Goal: Find specific page/section: Find specific page/section

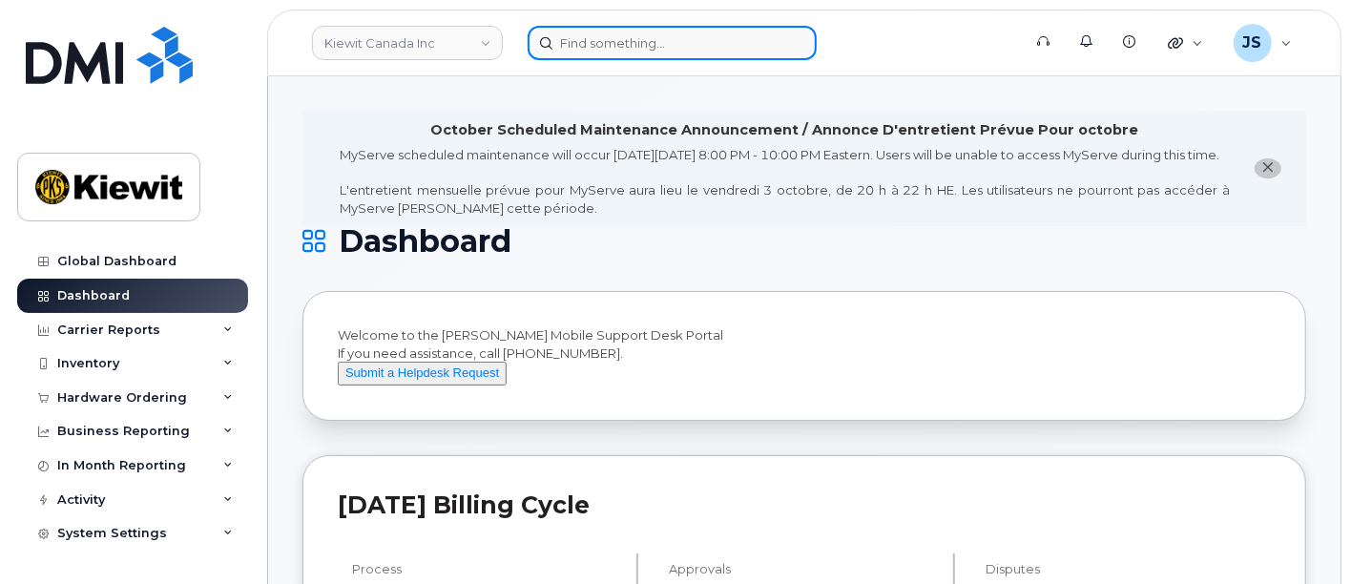
click at [669, 50] on input at bounding box center [672, 43] width 289 height 34
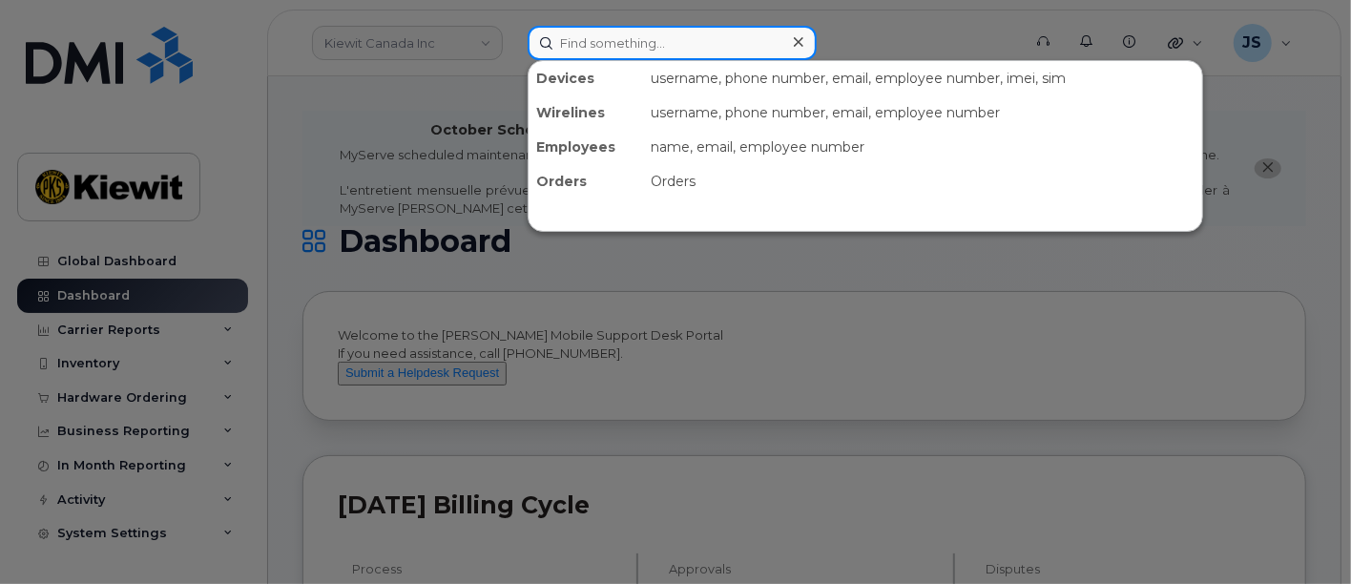
paste input "920637"
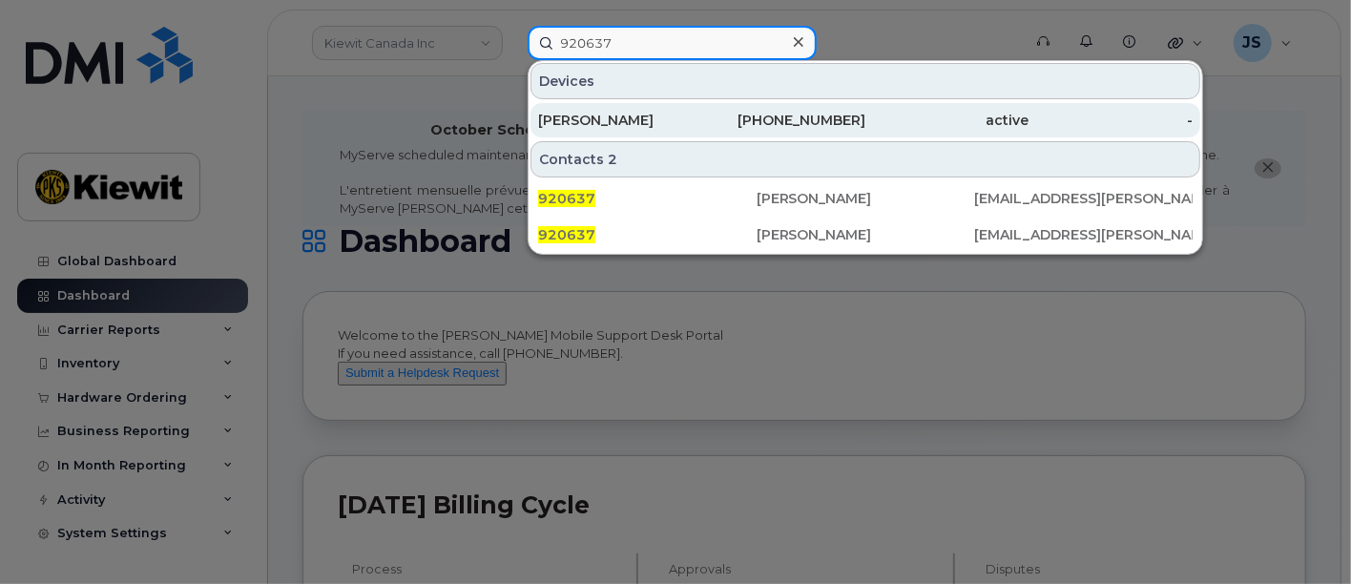
type input "920637"
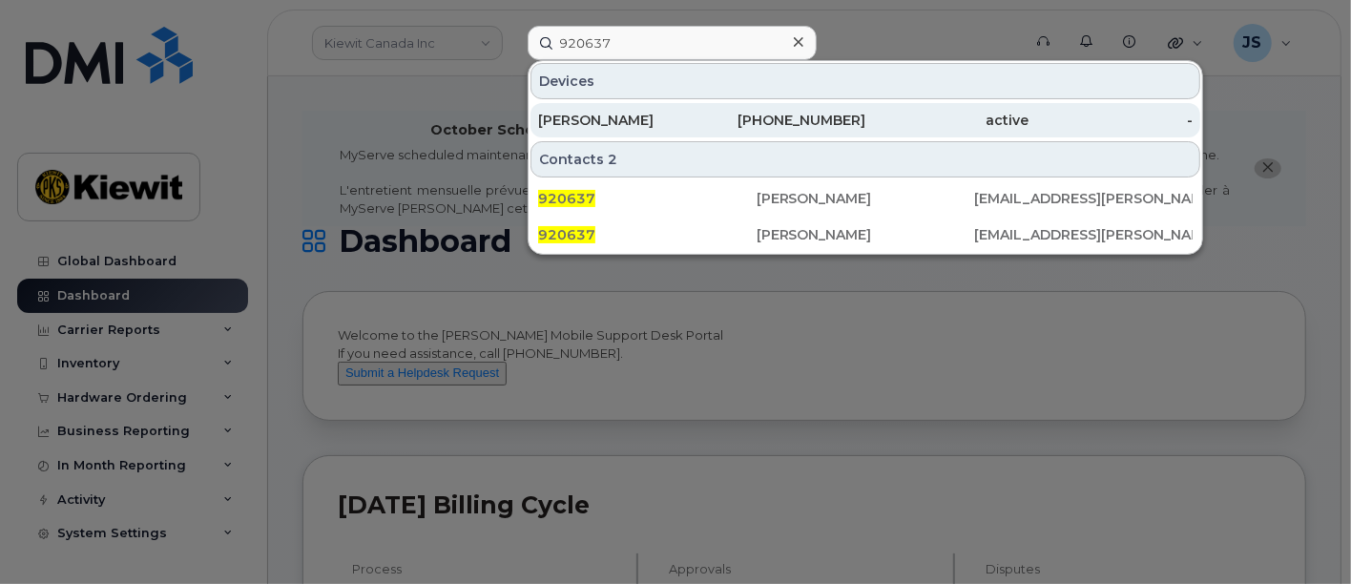
click at [705, 107] on div "409-926-6051" at bounding box center [784, 120] width 164 height 34
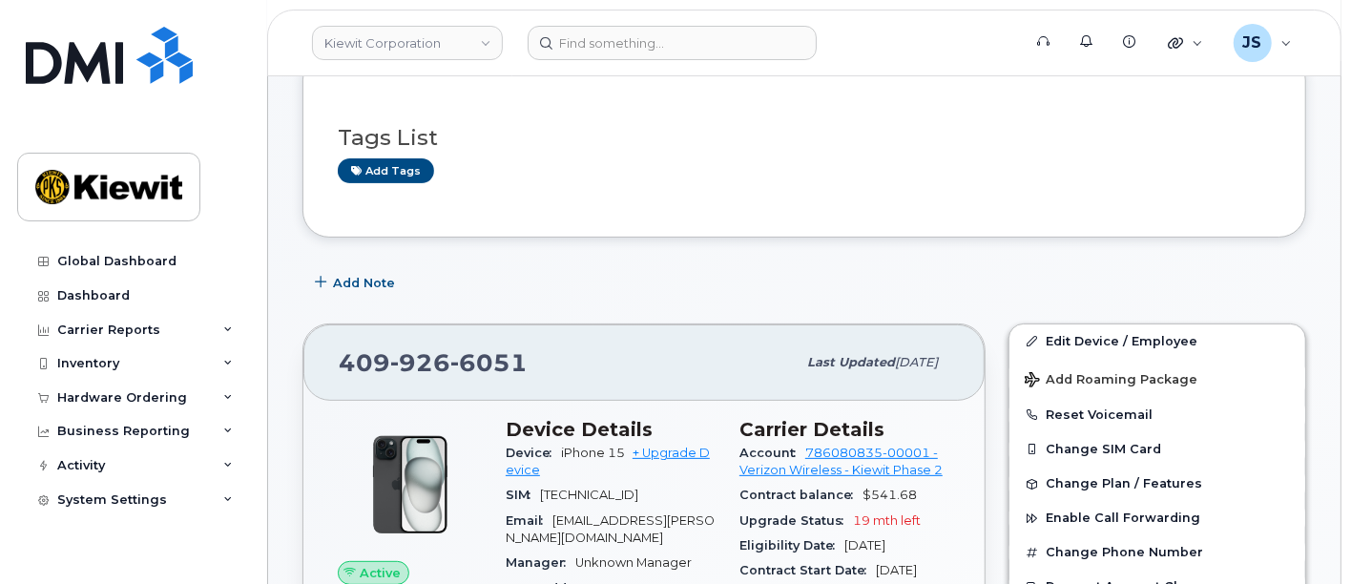
scroll to position [318, 0]
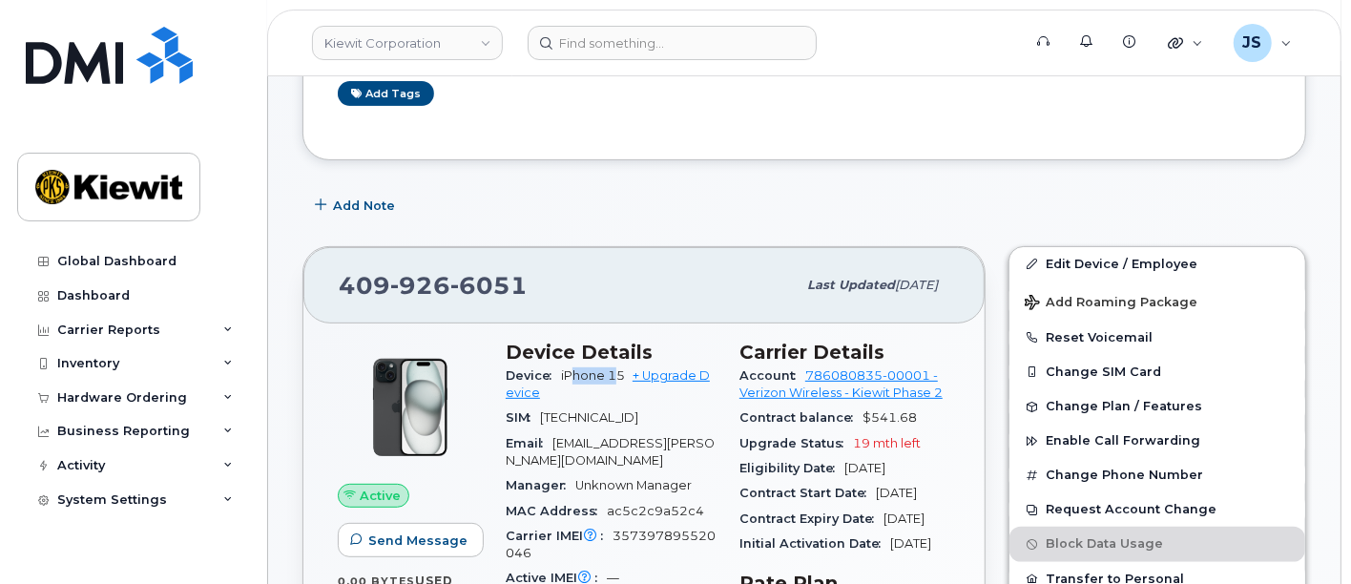
drag, startPoint x: 621, startPoint y: 372, endPoint x: 570, endPoint y: 372, distance: 51.5
click at [570, 372] on span "iPhone 15" at bounding box center [593, 375] width 64 height 14
click at [625, 370] on span "iPhone 15" at bounding box center [593, 375] width 64 height 14
drag, startPoint x: 625, startPoint y: 376, endPoint x: 561, endPoint y: 369, distance: 64.3
click at [561, 369] on div "Device iPhone 15 + Upgrade Device" at bounding box center [611, 385] width 211 height 43
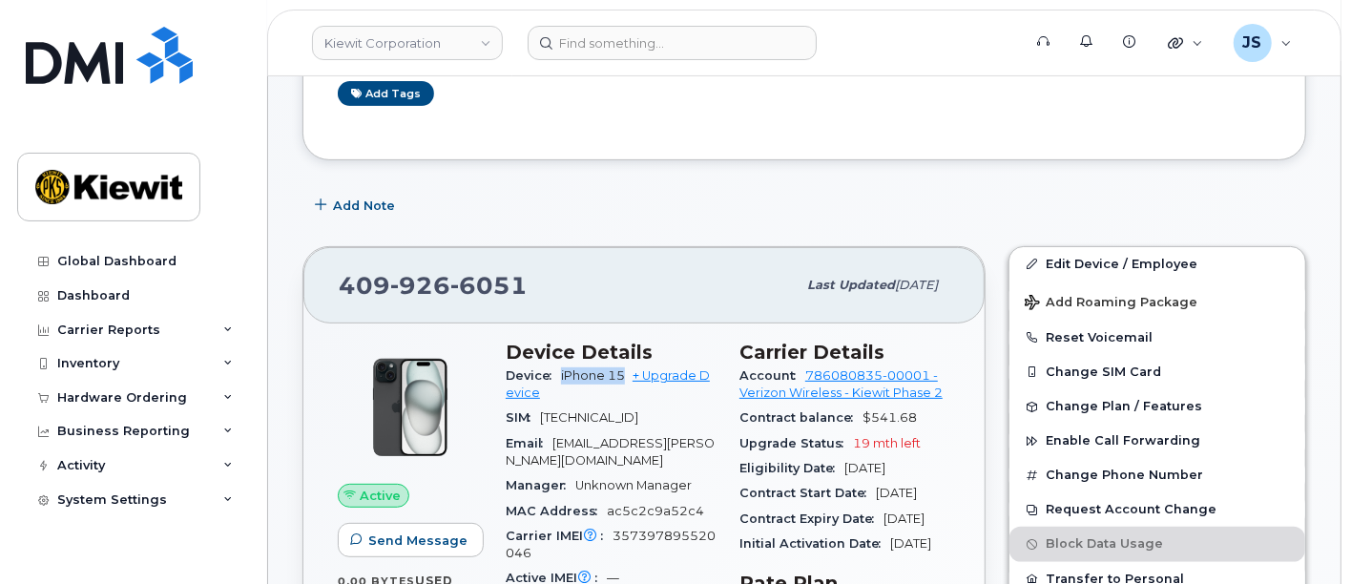
copy span "iPhone 15"
drag, startPoint x: 481, startPoint y: 279, endPoint x: 307, endPoint y: 268, distance: 174.0
click at [307, 268] on div "[PHONE_NUMBER] Last updated [DATE]" at bounding box center [643, 285] width 681 height 76
copy span "[PHONE_NUMBER]"
